Goal: Find specific page/section: Find specific page/section

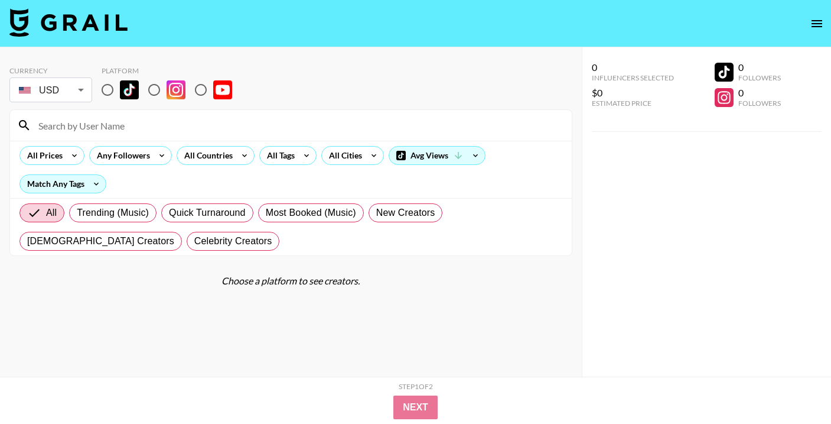
click at [71, 119] on input at bounding box center [297, 125] width 533 height 19
paste input "[EMAIL_ADDRESS][DOMAIN_NAME]"
drag, startPoint x: 132, startPoint y: 125, endPoint x: 49, endPoint y: 127, distance: 83.3
click at [49, 127] on input "[EMAIL_ADDRESS][DOMAIN_NAME]" at bounding box center [297, 125] width 533 height 19
type input "[PERSON_NAME]"
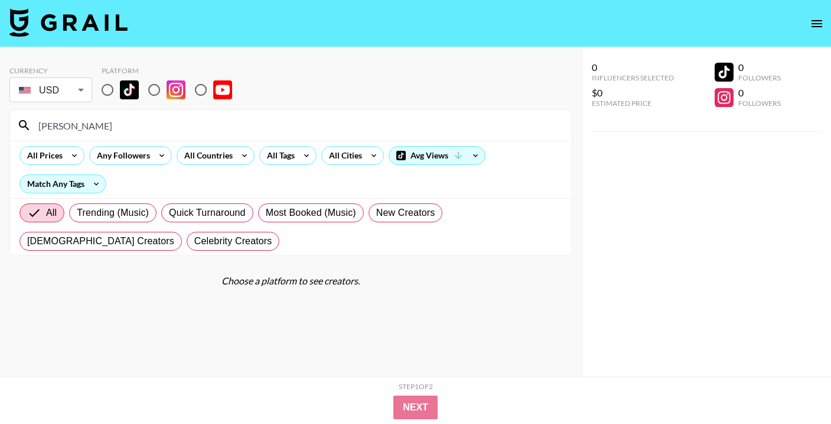
click at [108, 90] on input "radio" at bounding box center [107, 89] width 25 height 25
radio input "true"
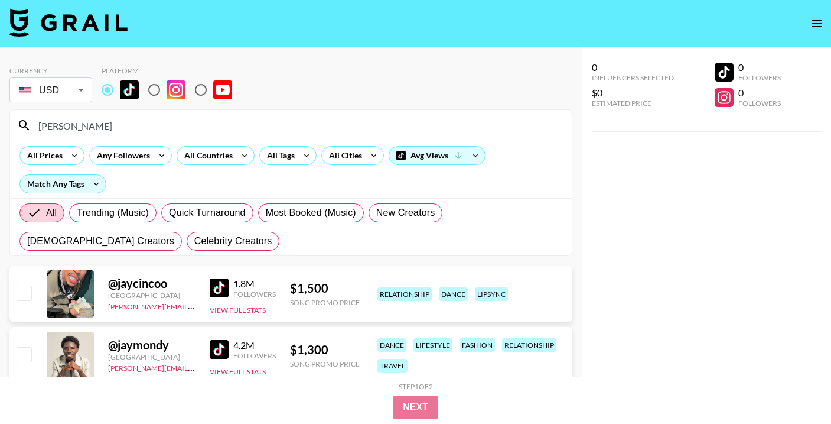
drag, startPoint x: 82, startPoint y: 123, endPoint x: 32, endPoint y: 122, distance: 49.6
click at [32, 122] on input "[PERSON_NAME]" at bounding box center [297, 125] width 533 height 19
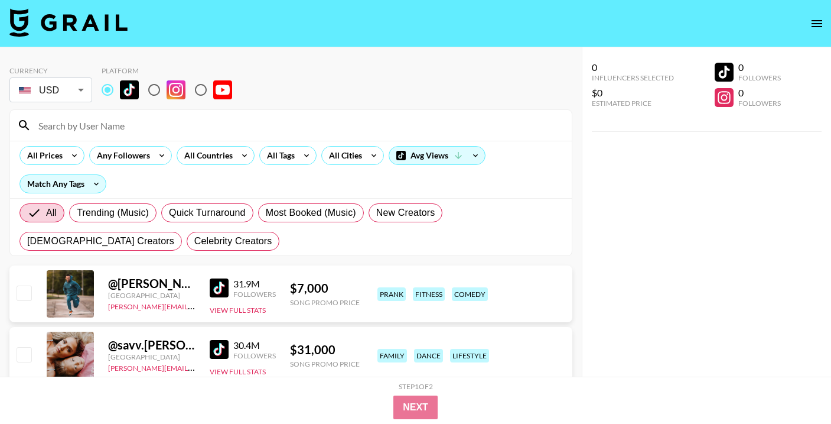
paste input "jaydyn.[PERSON_NAME]"
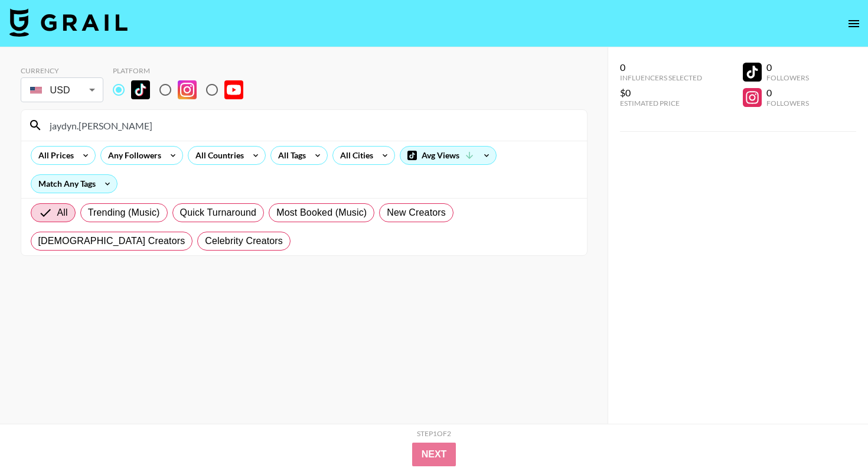
click at [77, 124] on input "jaydyn.[PERSON_NAME]" at bounding box center [312, 125] width 538 height 19
drag, startPoint x: 122, startPoint y: 128, endPoint x: 78, endPoint y: 125, distance: 43.8
click at [78, 125] on input "jaydyn.[PERSON_NAME]" at bounding box center [312, 125] width 538 height 19
click at [99, 185] on icon at bounding box center [107, 184] width 19 height 18
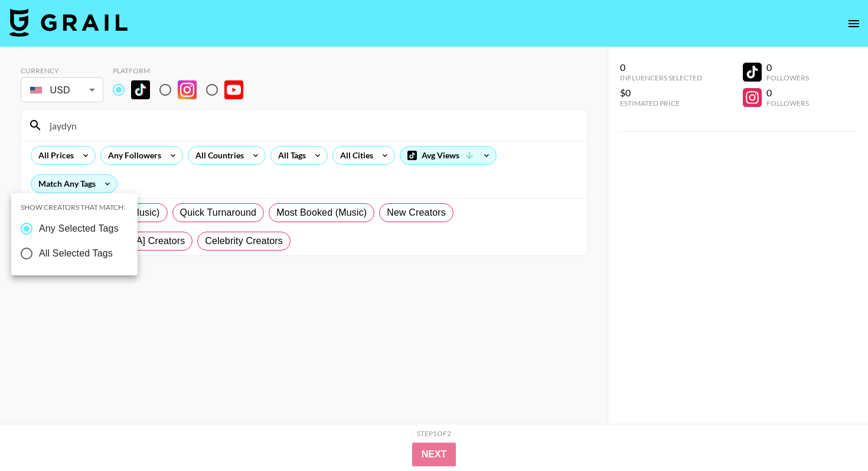
click at [132, 175] on div at bounding box center [434, 235] width 868 height 471
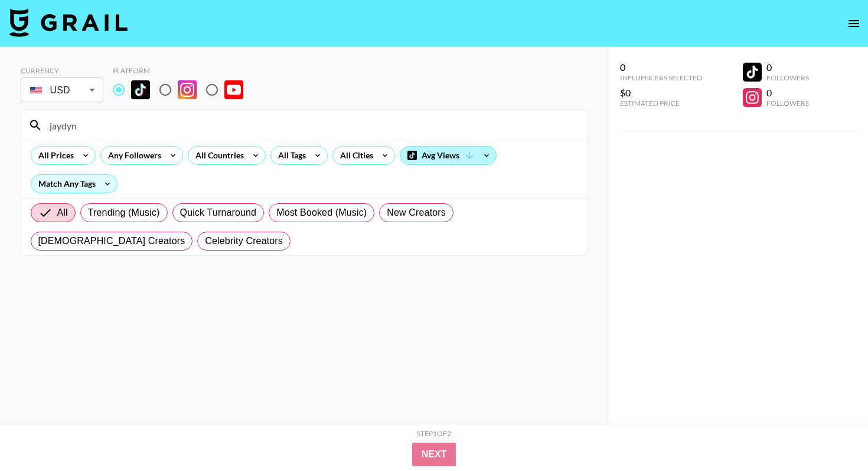
click at [465, 155] on icon at bounding box center [469, 155] width 11 height 11
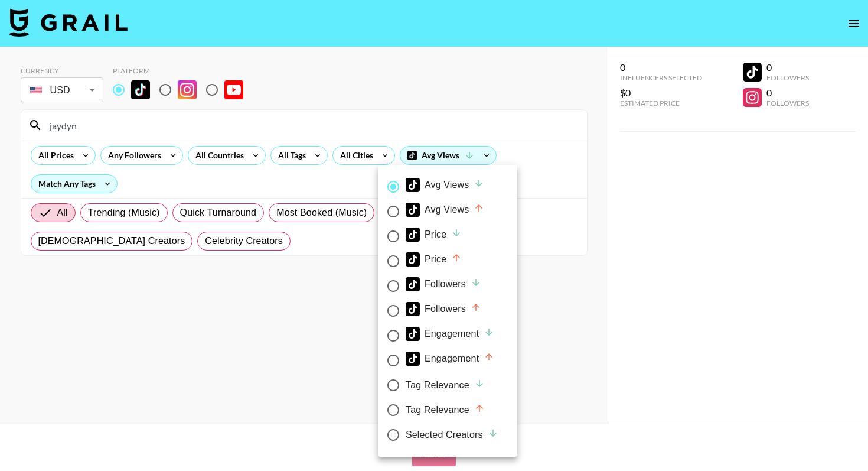
click at [317, 180] on div at bounding box center [434, 235] width 868 height 471
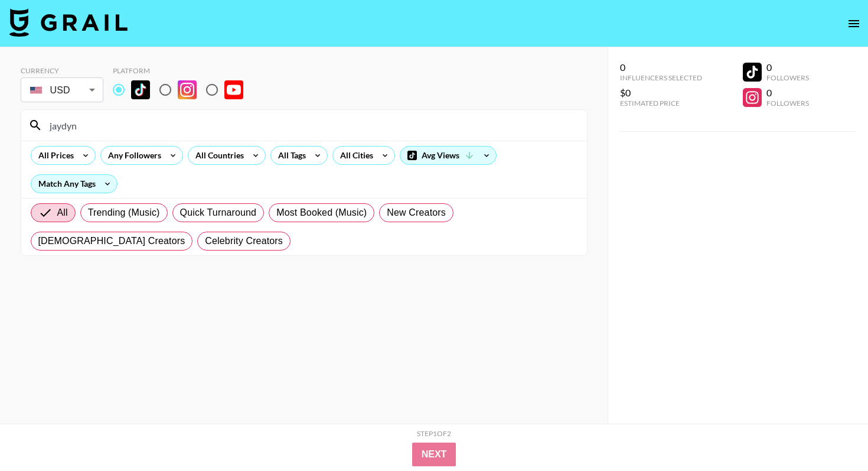
click at [84, 128] on input "jaydyn" at bounding box center [312, 125] width 538 height 19
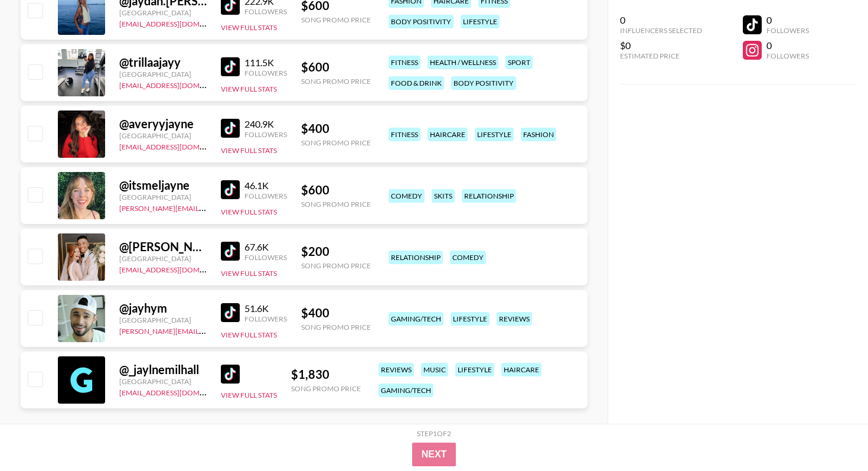
scroll to position [2020, 0]
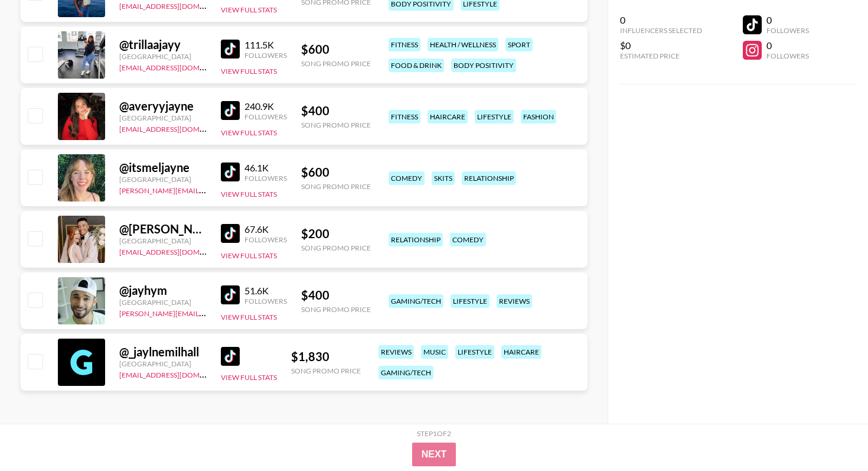
type input "[PERSON_NAME]"
